Goal: Transaction & Acquisition: Purchase product/service

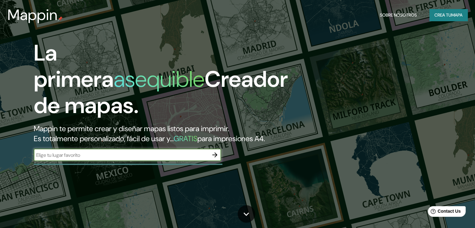
click at [148, 159] on input "text" at bounding box center [121, 154] width 175 height 7
type input "floridablanca"
click at [213, 159] on icon "button" at bounding box center [214, 154] width 7 height 7
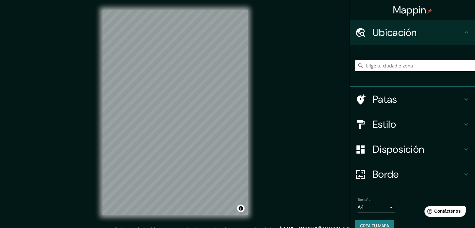
click at [391, 62] on input "Elige tu ciudad o zona" at bounding box center [415, 65] width 120 height 11
type input "Floridablanca, [GEOGRAPHIC_DATA], [GEOGRAPHIC_DATA]"
click at [386, 126] on font "Estilo" at bounding box center [384, 124] width 23 height 13
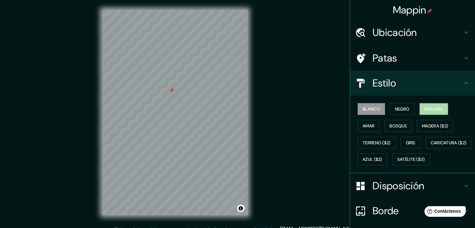
click at [435, 111] on font "Natural" at bounding box center [433, 109] width 19 height 6
drag, startPoint x: 171, startPoint y: 78, endPoint x: 161, endPoint y: 80, distance: 10.8
click at [161, 80] on div at bounding box center [161, 81] width 5 height 5
click at [160, 81] on div at bounding box center [158, 81] width 5 height 5
click at [167, 76] on div at bounding box center [166, 76] width 5 height 5
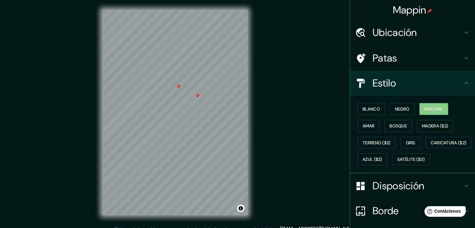
click at [179, 86] on div at bounding box center [178, 86] width 5 height 5
click at [198, 96] on div at bounding box center [197, 95] width 5 height 5
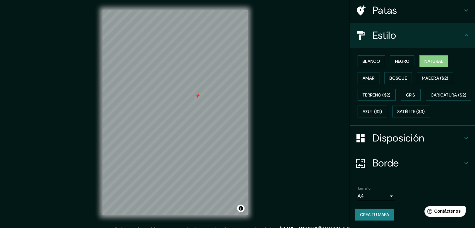
scroll to position [62, 0]
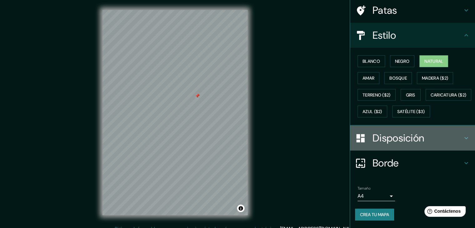
click at [379, 142] on font "Disposición" at bounding box center [399, 137] width 52 height 13
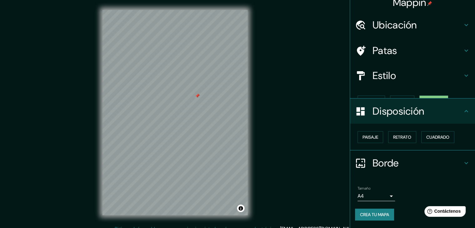
scroll to position [0, 0]
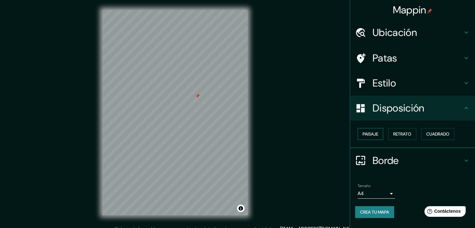
click at [371, 136] on font "Paisaje" at bounding box center [371, 134] width 16 height 6
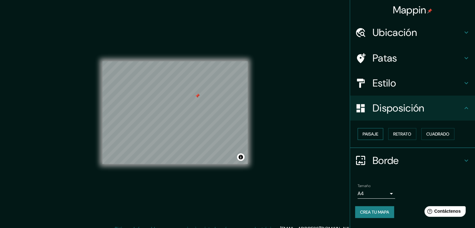
click at [371, 136] on font "Paisaje" at bounding box center [371, 134] width 16 height 6
click at [396, 135] on font "Retrato" at bounding box center [402, 134] width 18 height 6
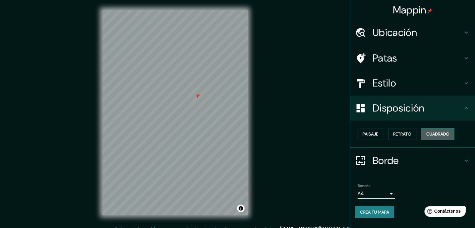
click at [436, 135] on font "Cuadrado" at bounding box center [437, 134] width 23 height 6
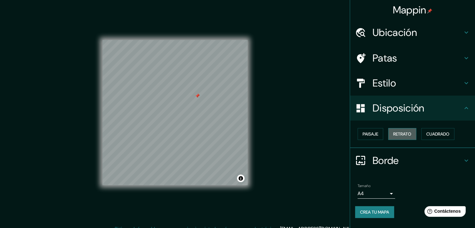
click at [402, 132] on font "Retrato" at bounding box center [402, 134] width 18 height 6
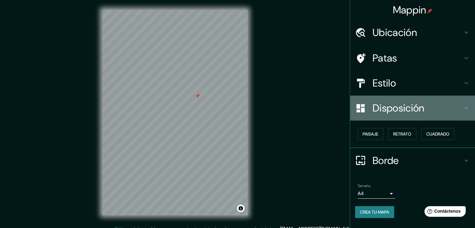
click at [394, 113] on font "Disposición" at bounding box center [399, 108] width 52 height 13
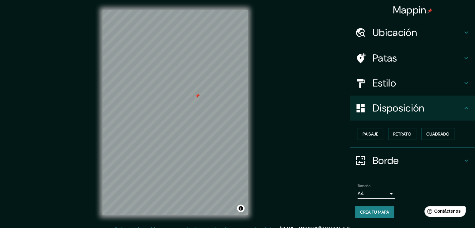
click at [395, 61] on font "Patas" at bounding box center [385, 58] width 25 height 13
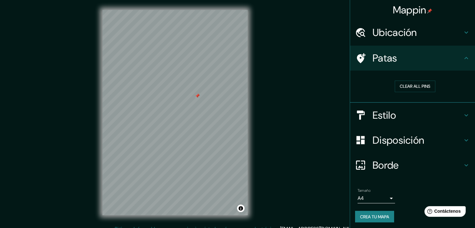
click at [395, 61] on h4 "Patas" at bounding box center [418, 58] width 90 height 12
click at [397, 85] on button "Clear all pins" at bounding box center [415, 87] width 41 height 12
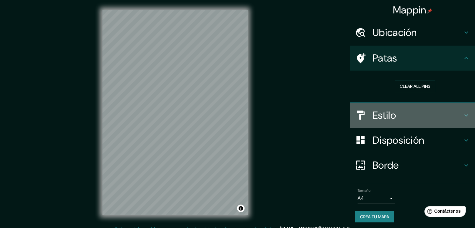
click at [378, 116] on font "Estilo" at bounding box center [384, 115] width 23 height 13
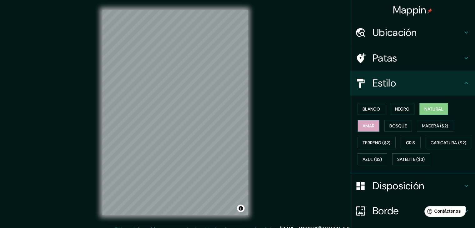
click at [363, 122] on font "Amar" at bounding box center [369, 126] width 12 height 8
click at [395, 123] on font "Bosque" at bounding box center [397, 126] width 17 height 6
click at [365, 124] on font "Amar" at bounding box center [369, 126] width 12 height 6
click at [391, 123] on font "Bosque" at bounding box center [397, 126] width 17 height 6
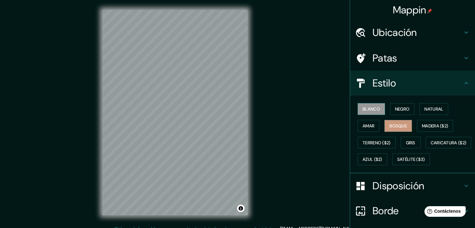
click at [365, 107] on font "Blanco" at bounding box center [371, 109] width 17 height 6
click at [425, 104] on button "Natural" at bounding box center [433, 109] width 29 height 12
click at [367, 110] on font "Blanco" at bounding box center [371, 109] width 17 height 6
